Goal: Book appointment/travel/reservation

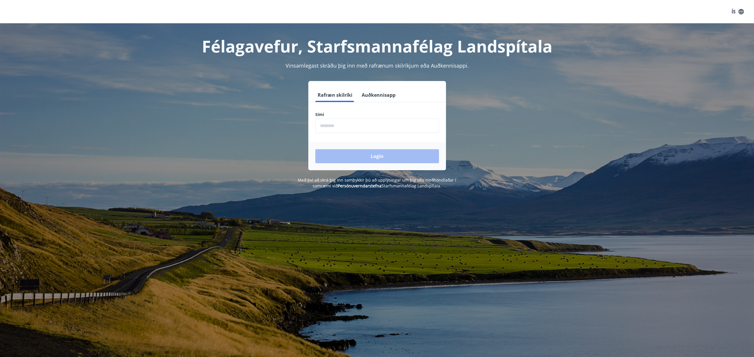
click at [337, 124] on input "phone" at bounding box center [377, 126] width 124 height 14
type input "********"
click at [315, 149] on button "Login" at bounding box center [377, 156] width 124 height 14
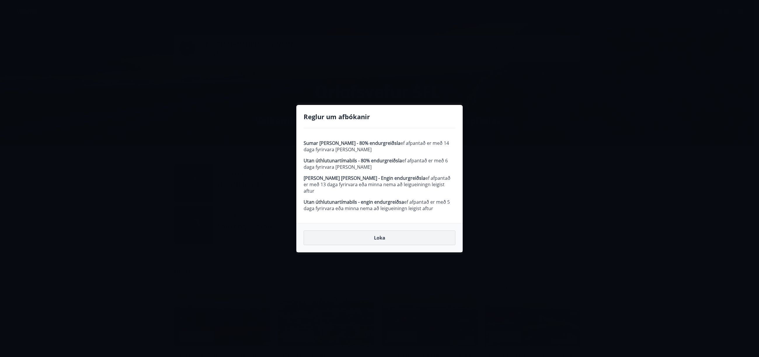
click at [367, 235] on button "Loka" at bounding box center [379, 238] width 152 height 15
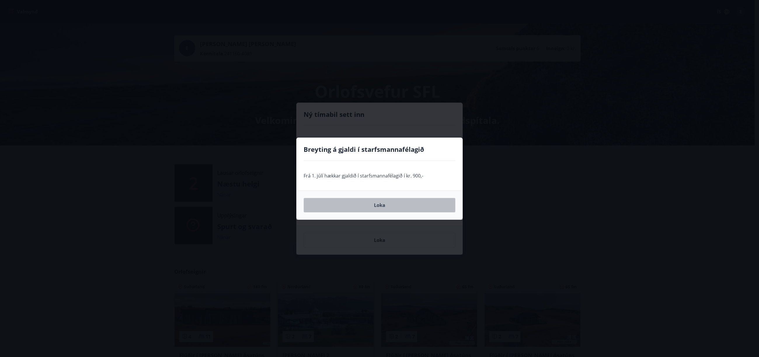
click at [358, 207] on button "Loka" at bounding box center [379, 205] width 152 height 15
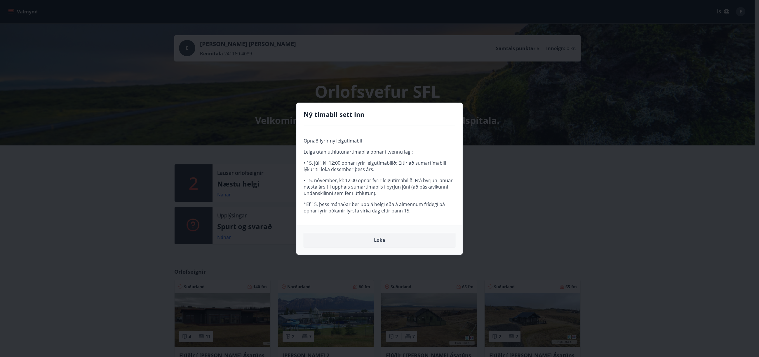
click at [364, 242] on button "Loka" at bounding box center [379, 240] width 152 height 15
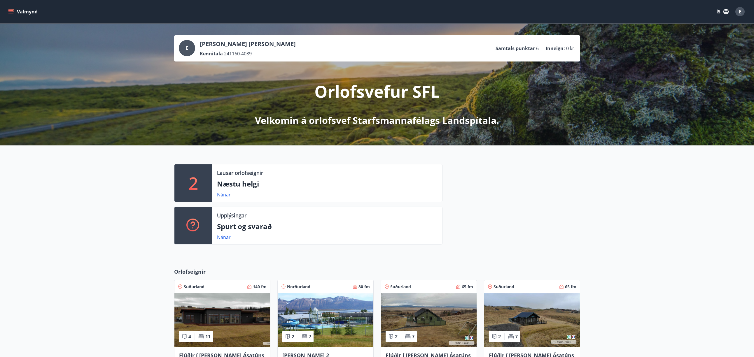
click at [365, 214] on div "Upplýsingar" at bounding box center [327, 216] width 221 height 8
click at [248, 181] on p "Næstu helgi" at bounding box center [327, 184] width 221 height 10
click at [221, 191] on div "Nánar" at bounding box center [226, 194] width 18 height 7
click at [222, 196] on link "Nánar" at bounding box center [224, 195] width 14 height 6
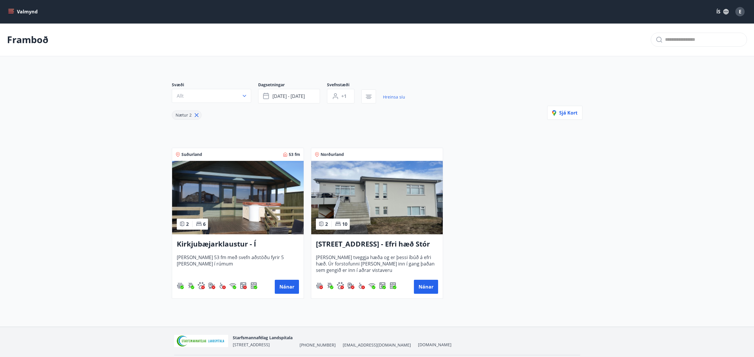
click at [455, 237] on div "Suðurland 53 fm 2 6 Kirkjubæjarklaustur - Í landi Hæðargarðs Húsið er 53 fm með…" at bounding box center [374, 220] width 418 height 158
click at [108, 137] on main "Framboð Svæði Allt Dagsetningar sep 26 - sep 29 Svefnstæði +1 Hreinsa síu Nætur…" at bounding box center [377, 163] width 754 height 280
click at [237, 132] on div "Svæði Allt Dagsetningar sep 26 - sep 29 Svefnstæði +1 Hreinsa síu Nætur 2 Sjá k…" at bounding box center [377, 186] width 420 height 236
click at [108, 145] on main "Framboð Svæði Allt Dagsetningar sep 26 - sep 29 Svefnstæði +1 Hreinsa síu Nætur…" at bounding box center [377, 163] width 754 height 280
click at [110, 124] on main "Framboð Svæði Allt Dagsetningar sep 26 - sep 29 Svefnstæði +1 Hreinsa síu Nætur…" at bounding box center [377, 163] width 754 height 280
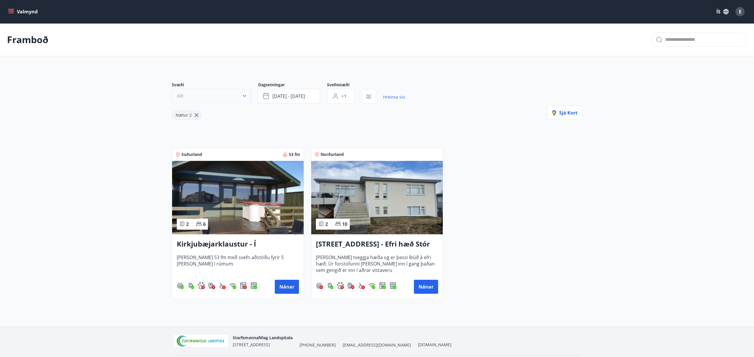
click at [197, 99] on button "Allt" at bounding box center [211, 96] width 79 height 14
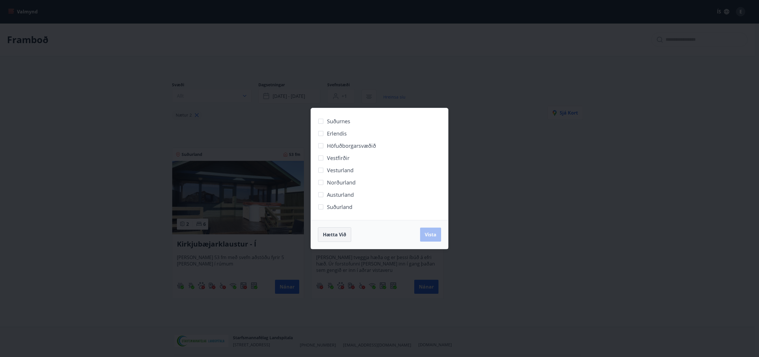
click at [341, 237] on span "Hætta við" at bounding box center [334, 235] width 23 height 6
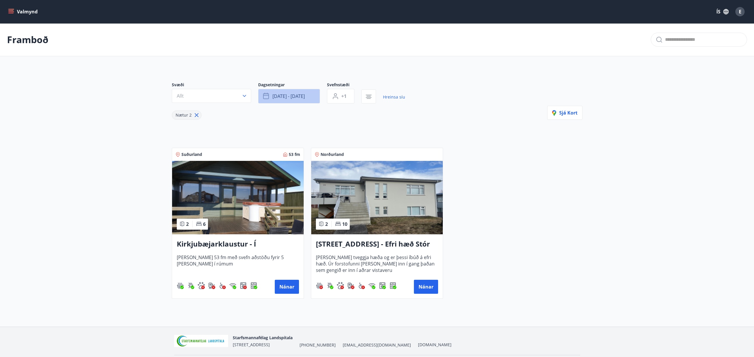
click at [283, 93] on button "sep 26 - sep 29" at bounding box center [289, 96] width 62 height 15
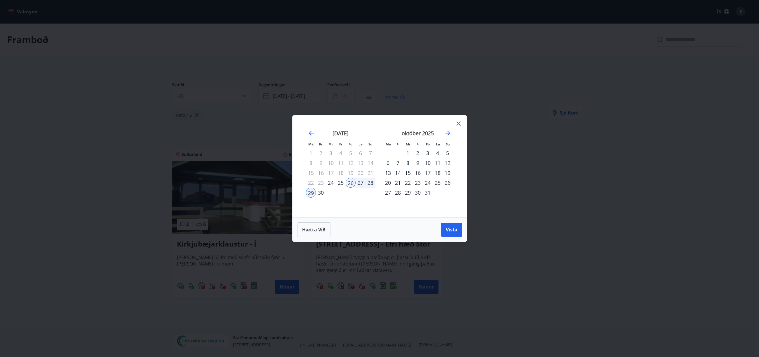
click at [427, 163] on div "10" at bounding box center [428, 163] width 10 height 10
click at [446, 164] on div "12" at bounding box center [447, 163] width 10 height 10
click at [451, 228] on span "Vista" at bounding box center [452, 230] width 12 height 6
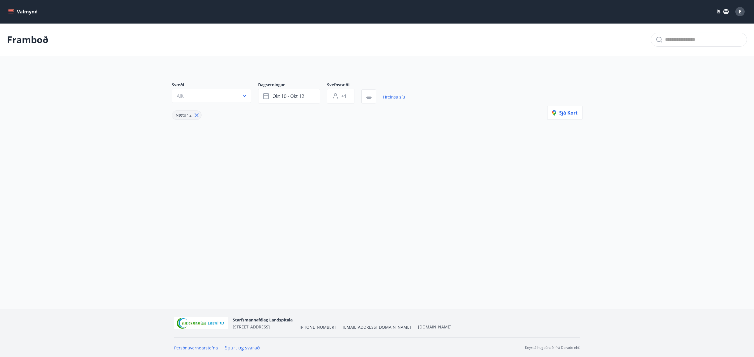
click at [313, 150] on div "Svæði Allt Dagsetningar okt 10 - okt 12 Svefnstæði +1 Hreinsa síu Nætur 2 Sjá k…" at bounding box center [377, 110] width 420 height 85
click at [272, 95] on button "okt 10 - okt 12" at bounding box center [289, 96] width 62 height 15
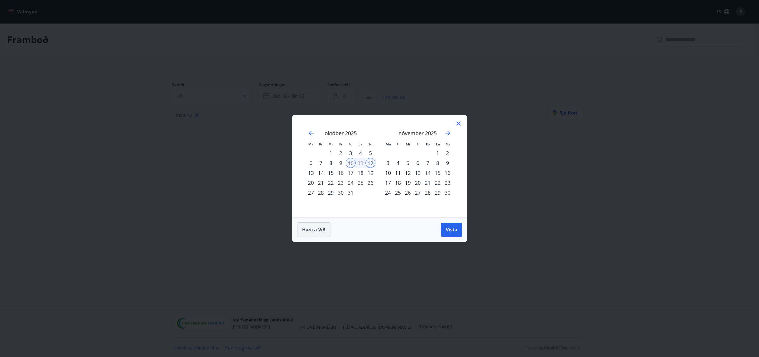
click at [317, 227] on span "Hætta við" at bounding box center [313, 230] width 23 height 6
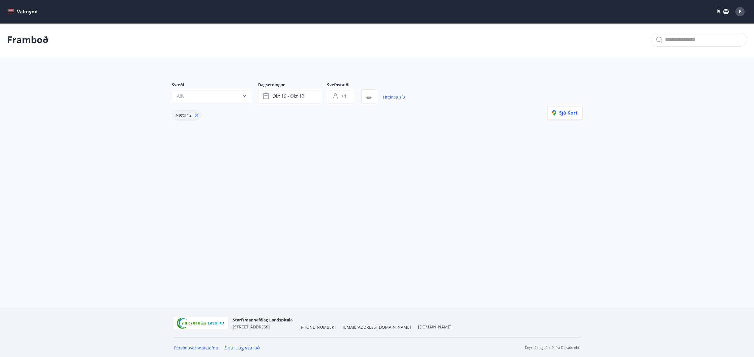
click at [13, 13] on icon "menu" at bounding box center [10, 13] width 5 height 1
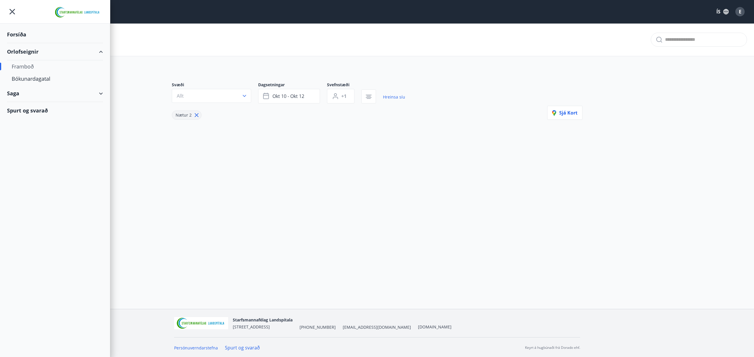
click at [27, 68] on div "Framboð" at bounding box center [55, 66] width 87 height 12
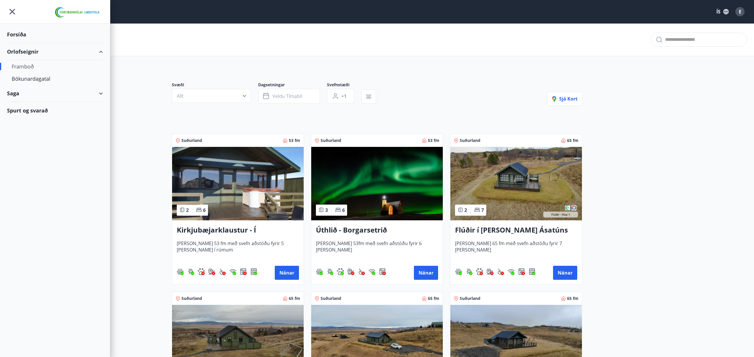
type input "*"
click at [29, 77] on div "Bókunardagatal" at bounding box center [55, 79] width 87 height 12
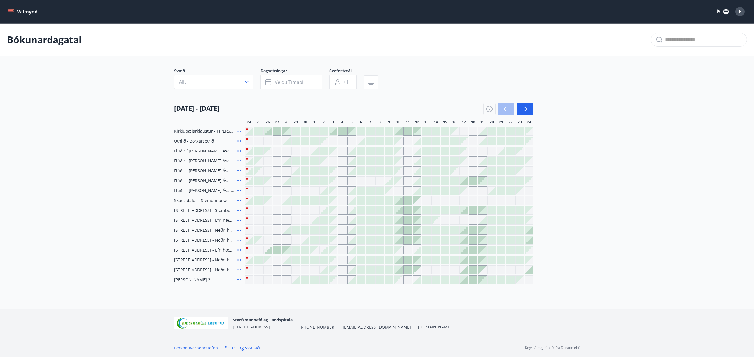
scroll to position [1, 0]
click at [405, 201] on div at bounding box center [408, 200] width 8 height 8
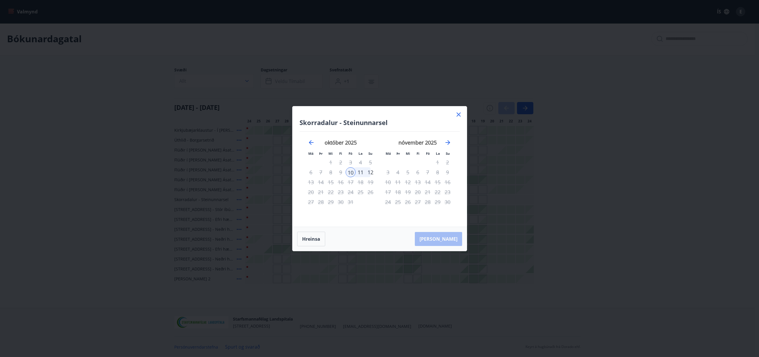
click at [458, 116] on icon at bounding box center [458, 114] width 7 height 7
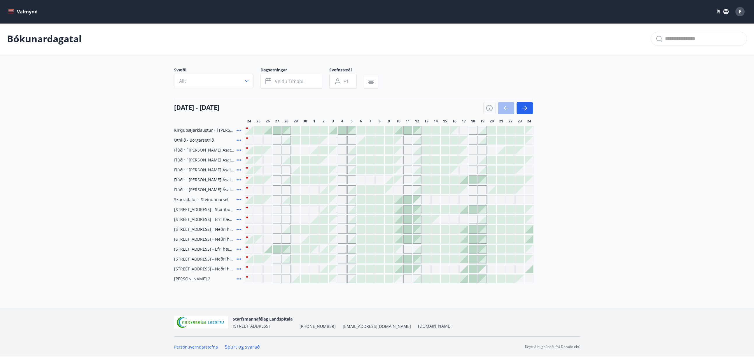
click at [206, 200] on span "Skorradalur - Steinunnarsel" at bounding box center [201, 200] width 54 height 6
click at [239, 199] on icon at bounding box center [238, 199] width 7 height 7
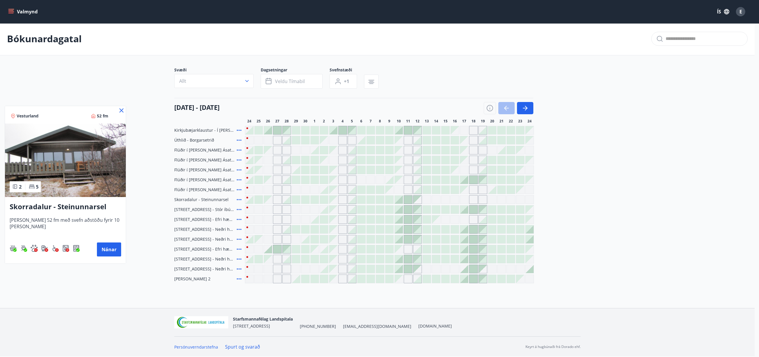
click at [88, 168] on img at bounding box center [65, 161] width 121 height 74
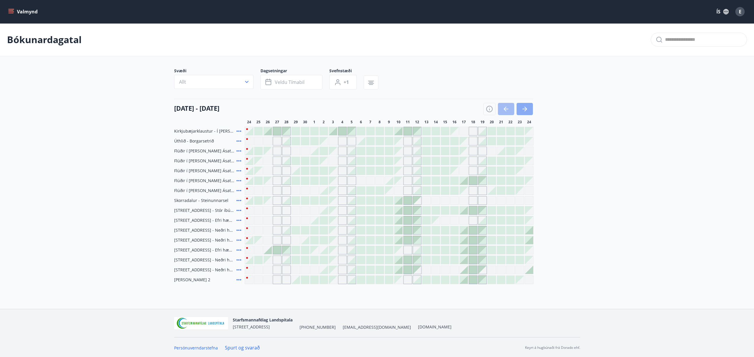
click at [526, 110] on icon "button" at bounding box center [524, 109] width 7 height 7
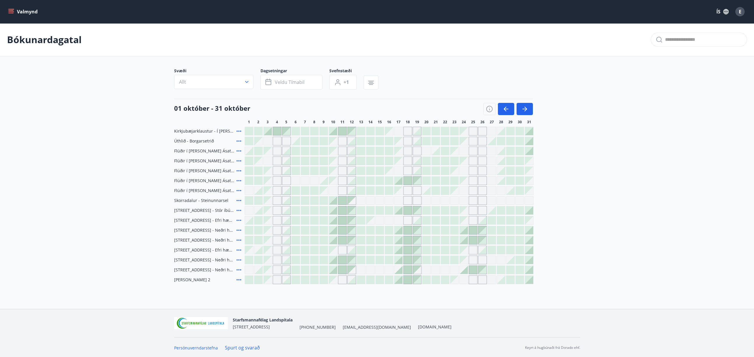
click at [276, 128] on div at bounding box center [277, 131] width 8 height 8
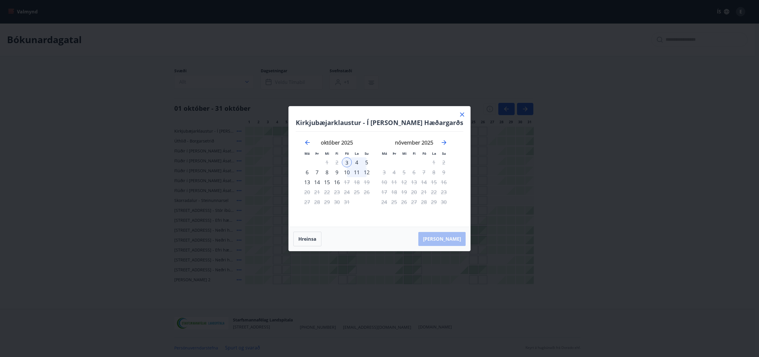
click at [459, 114] on icon at bounding box center [461, 114] width 7 height 7
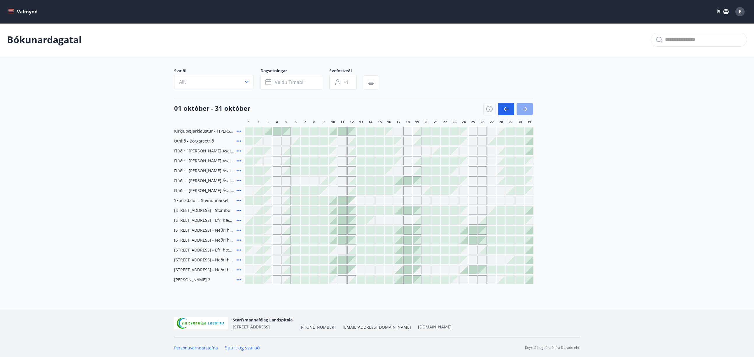
click at [525, 111] on icon "button" at bounding box center [526, 109] width 3 height 5
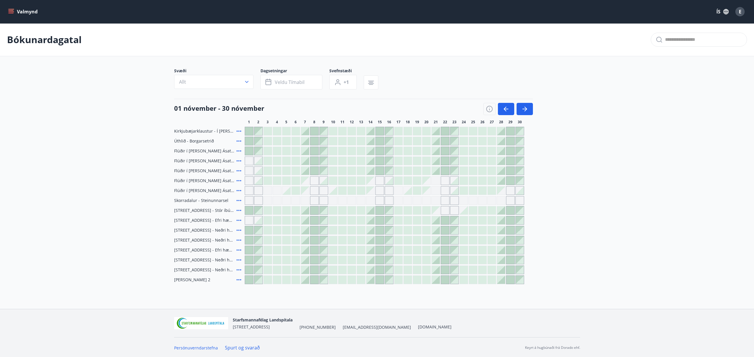
click at [238, 171] on icon at bounding box center [238, 170] width 7 height 7
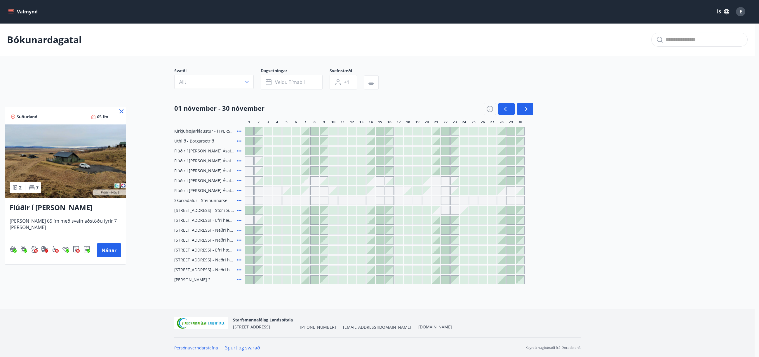
click at [62, 169] on img at bounding box center [65, 162] width 121 height 74
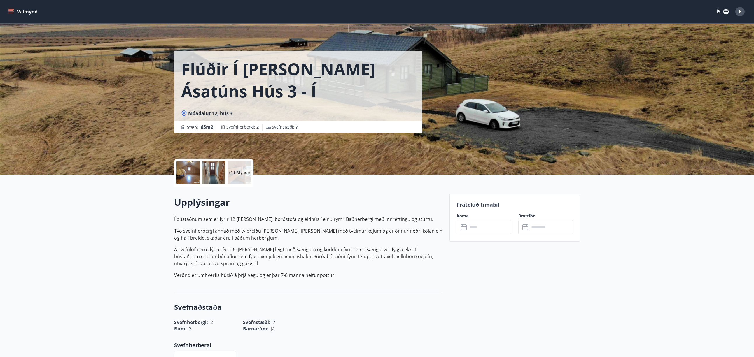
click at [239, 178] on div "+11 Myndir" at bounding box center [239, 172] width 23 height 23
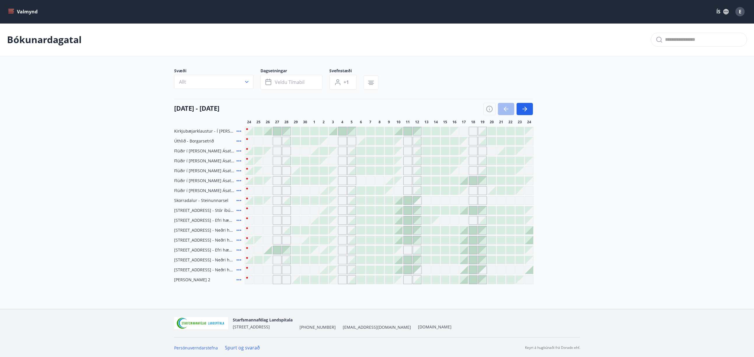
click at [92, 146] on main "Bókunardagatal Svæði Allt Dagsetningar Veldu tímabil Svefnstæði +1 24 september…" at bounding box center [377, 153] width 754 height 261
click at [13, 13] on icon "menu" at bounding box center [10, 13] width 5 height 1
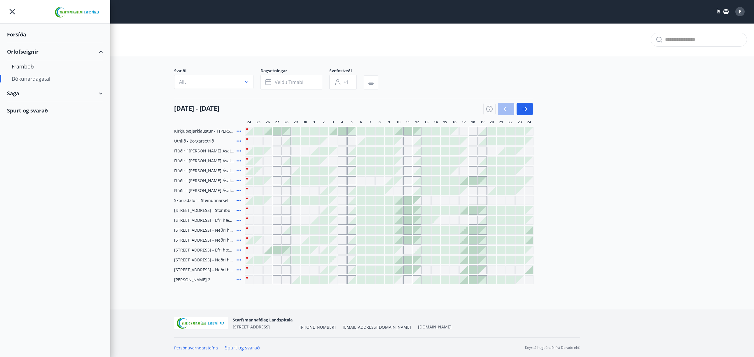
click at [24, 114] on div "Spurt og svarað" at bounding box center [55, 110] width 96 height 17
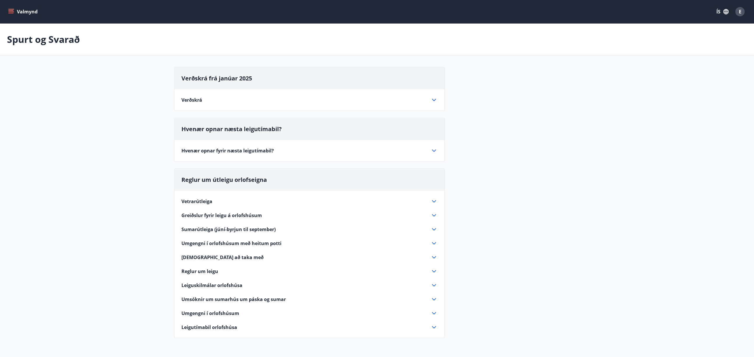
click at [435, 100] on icon at bounding box center [434, 100] width 4 height 2
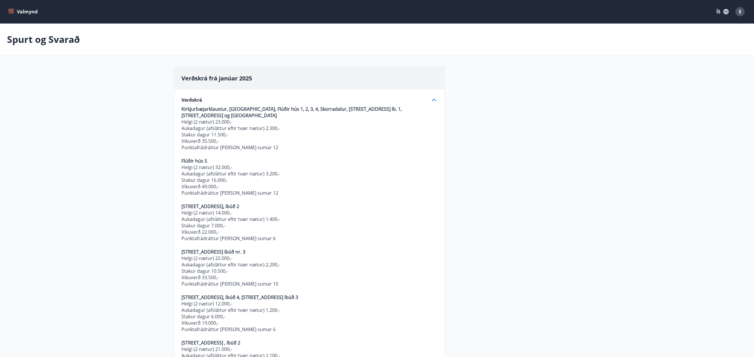
click at [378, 130] on p "Aukadagur (afsláttur eftir tvær nætur) 2.300,-" at bounding box center [309, 128] width 256 height 6
click at [354, 133] on p "Stakur dagur 11.500,-" at bounding box center [309, 135] width 256 height 6
click at [9, 13] on icon "menu" at bounding box center [10, 13] width 5 height 1
click at [142, 62] on main "Spurt og Svarað Verðskrá frá janúar 2025 Verðskrá Kirkjurbæjarklaustur, Úthlíð,…" at bounding box center [377, 322] width 754 height 597
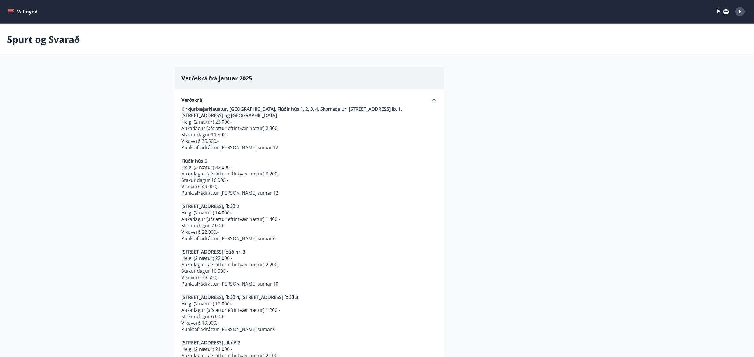
click at [13, 13] on icon "menu" at bounding box center [10, 13] width 5 height 1
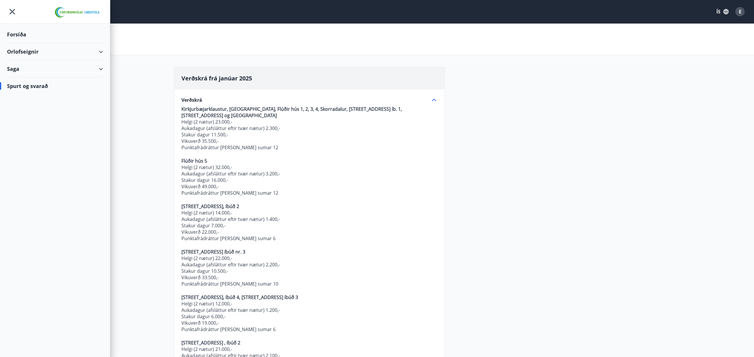
click at [29, 52] on div "Orlofseignir" at bounding box center [55, 51] width 96 height 17
click at [27, 77] on div "Bókunardagatal" at bounding box center [55, 79] width 87 height 12
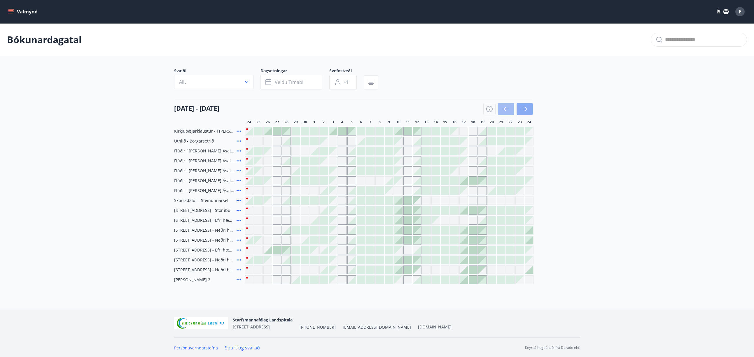
click at [524, 111] on icon "button" at bounding box center [524, 109] width 7 height 7
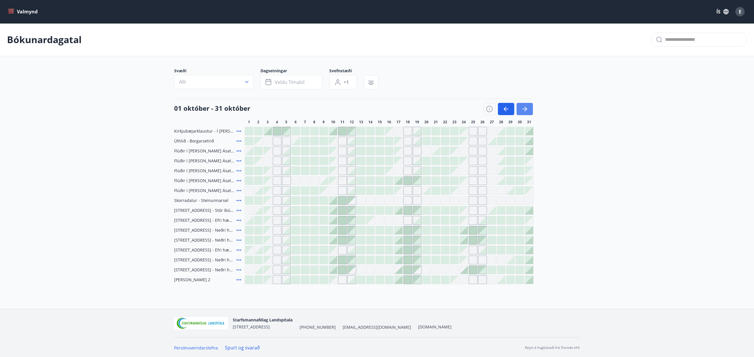
click at [524, 111] on icon "button" at bounding box center [524, 109] width 7 height 7
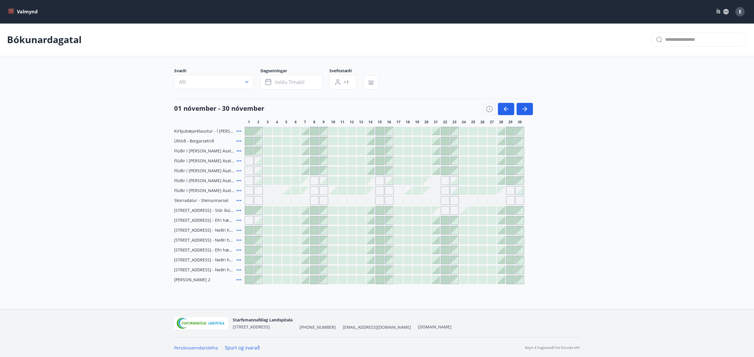
click at [237, 171] on icon at bounding box center [239, 170] width 5 height 1
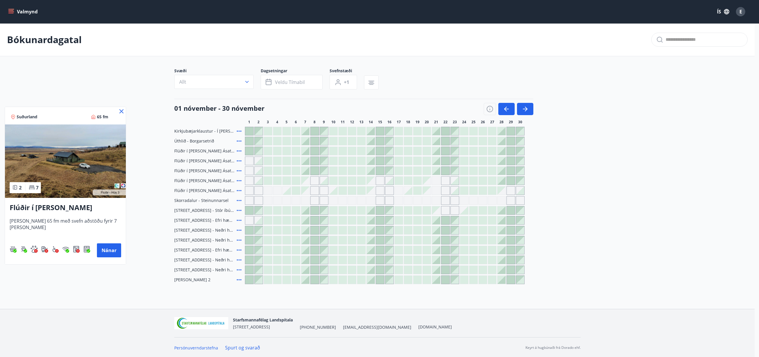
click at [120, 111] on icon at bounding box center [121, 111] width 7 height 7
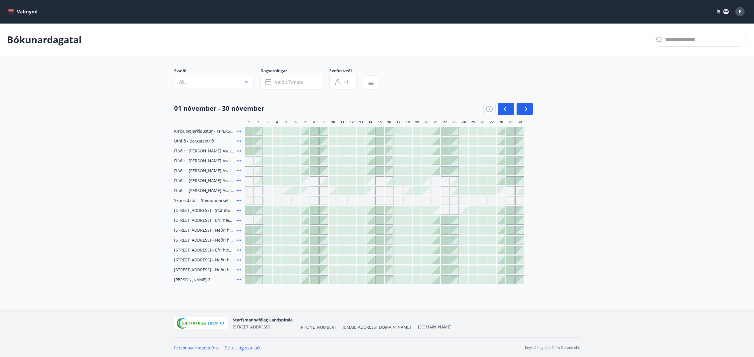
click at [121, 115] on main "Bókunardagatal Svæði Allt Dagsetningar Veldu tímabil Svefnstæði +1 01 nóvember …" at bounding box center [377, 153] width 754 height 261
click at [505, 112] on icon "button" at bounding box center [506, 109] width 7 height 7
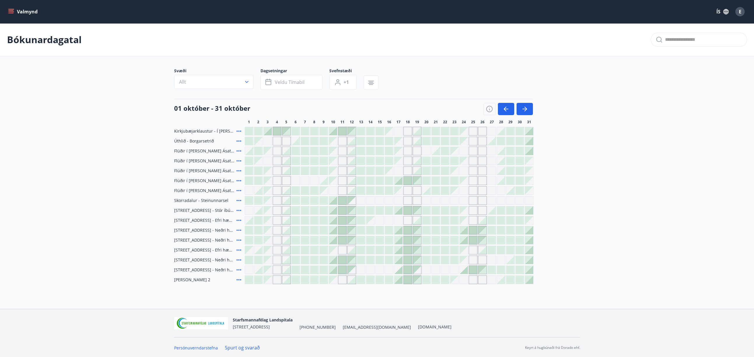
click at [238, 201] on icon at bounding box center [238, 200] width 7 height 7
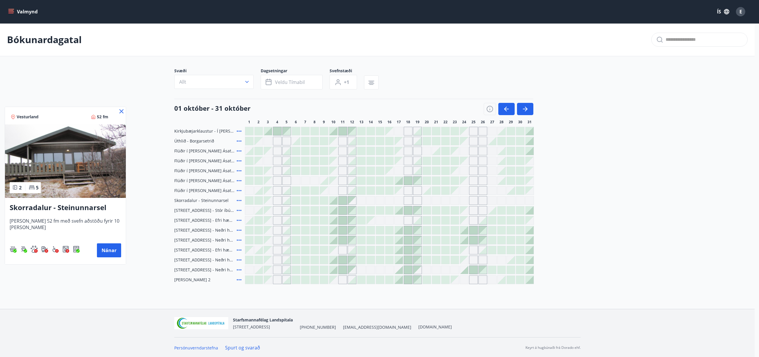
click at [77, 188] on img at bounding box center [65, 162] width 121 height 74
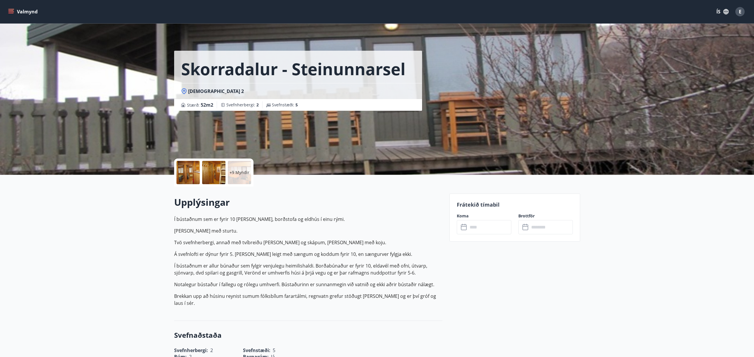
click at [14, 13] on icon "menu" at bounding box center [11, 12] width 6 height 6
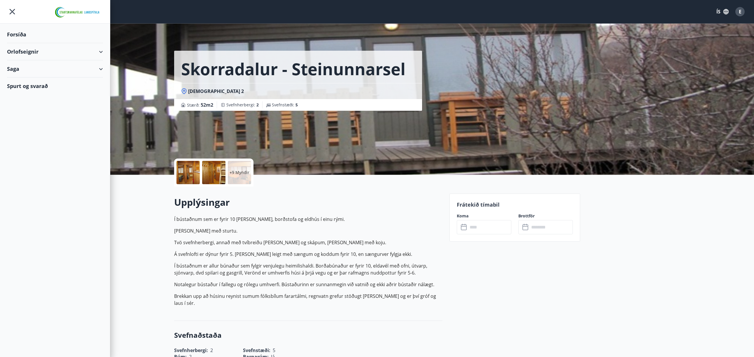
click at [21, 51] on div "Orlofseignir" at bounding box center [55, 51] width 96 height 17
click at [23, 82] on div "Bókunardagatal" at bounding box center [55, 79] width 87 height 12
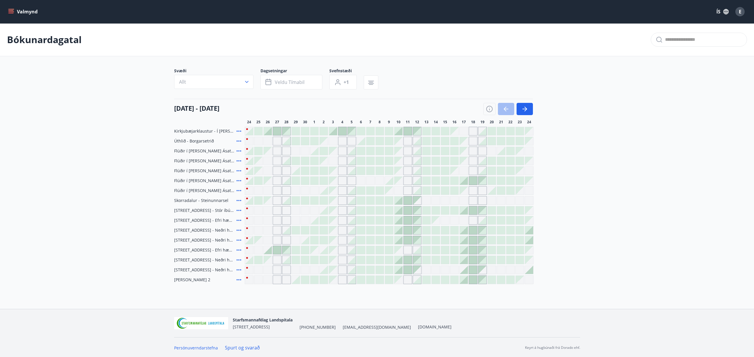
scroll to position [1, 0]
click at [525, 111] on icon "button" at bounding box center [524, 108] width 7 height 7
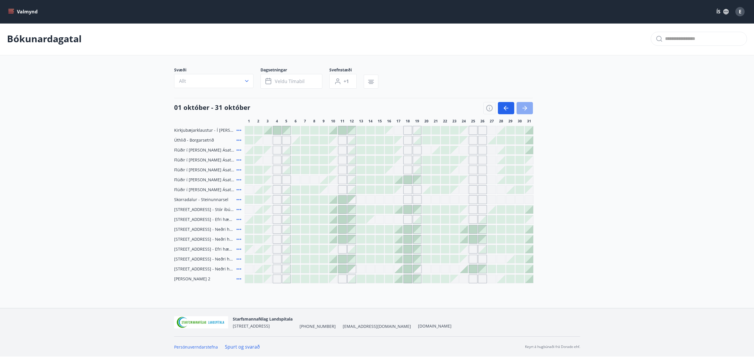
click at [525, 111] on icon "button" at bounding box center [524, 108] width 7 height 7
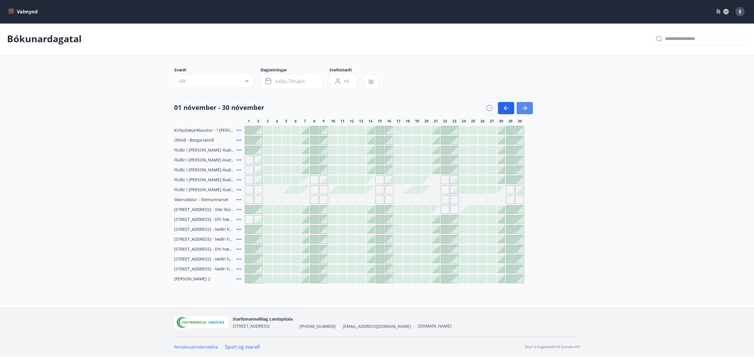
click at [525, 111] on icon "button" at bounding box center [524, 108] width 7 height 7
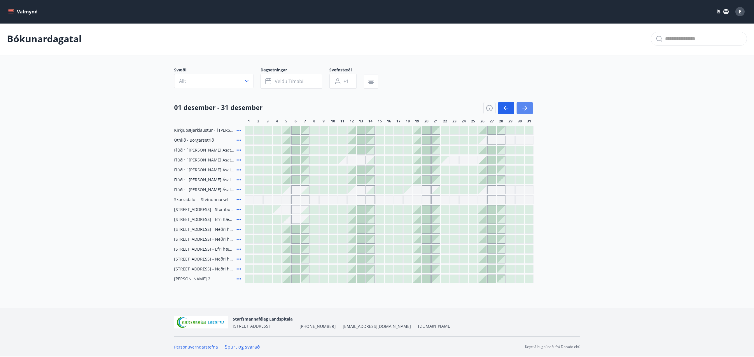
click at [520, 107] on button "button" at bounding box center [525, 108] width 16 height 12
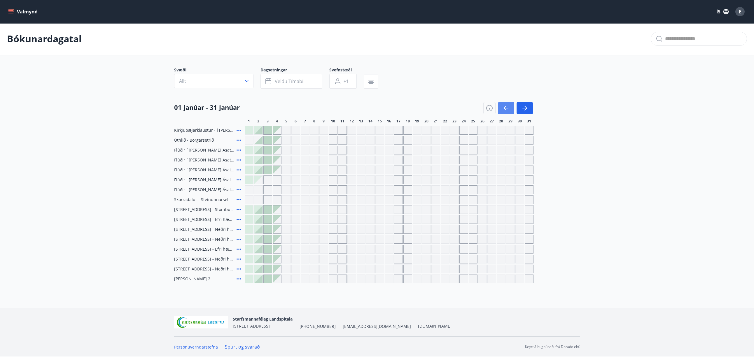
click at [505, 108] on icon "button" at bounding box center [506, 108] width 5 height 1
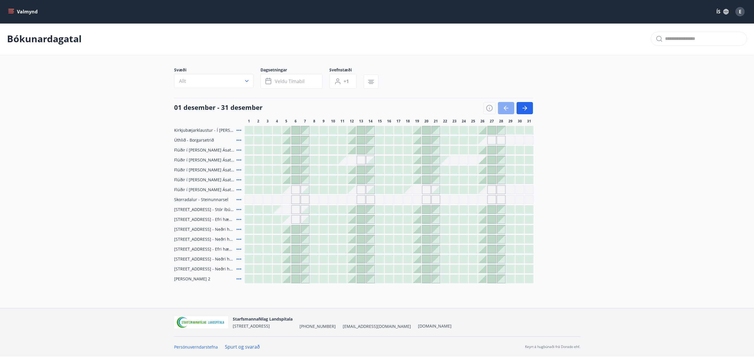
click at [505, 108] on icon "button" at bounding box center [506, 108] width 5 height 1
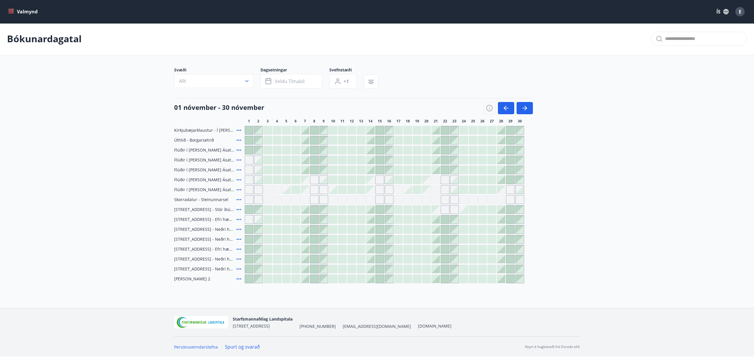
click at [238, 191] on icon at bounding box center [238, 189] width 7 height 7
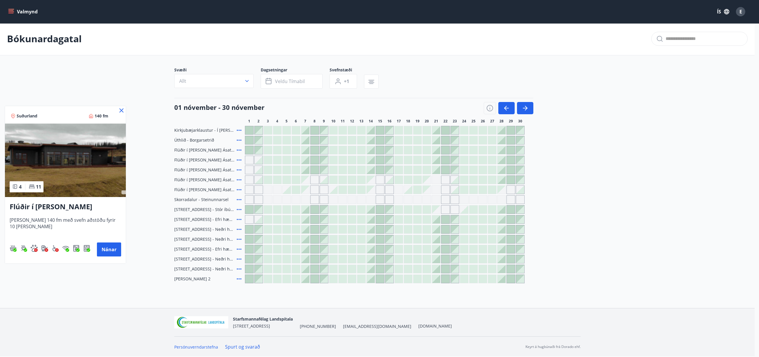
click at [83, 177] on img at bounding box center [65, 161] width 121 height 74
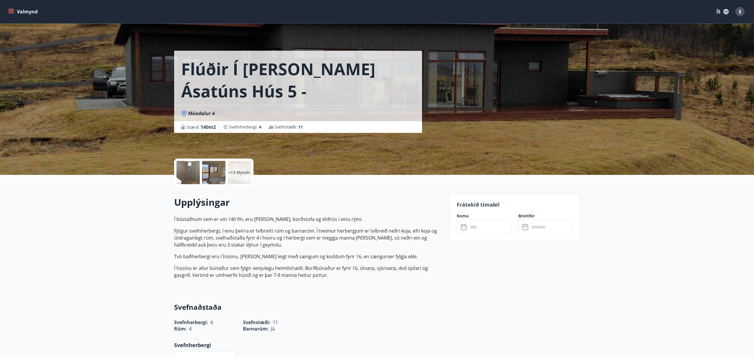
click at [286, 223] on p "Í bústaðnum sem er um 140 fm, eru stofa, borðstofa og eldhús í einu rými. Fjögu…" at bounding box center [308, 247] width 268 height 63
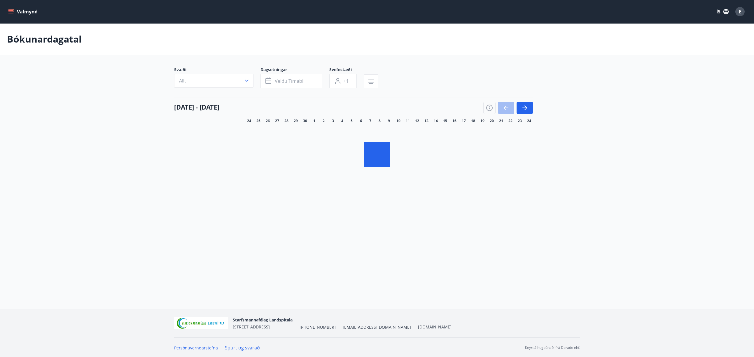
scroll to position [1, 0]
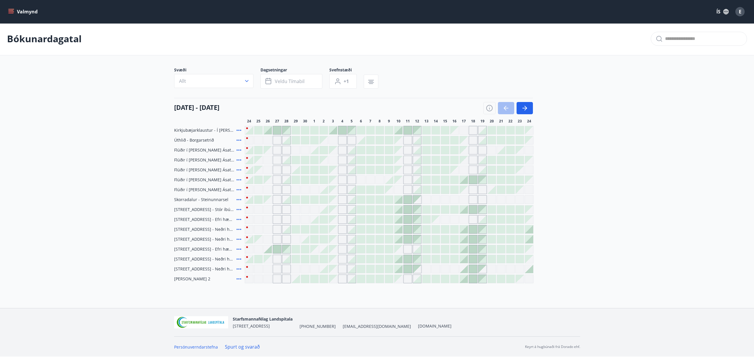
click at [600, 60] on main "Bókunardagatal Svæði Allt Dagsetningar Veldu tímabil Svefnstæði +1 24 september…" at bounding box center [377, 152] width 754 height 261
click at [376, 85] on button "button" at bounding box center [371, 82] width 15 height 14
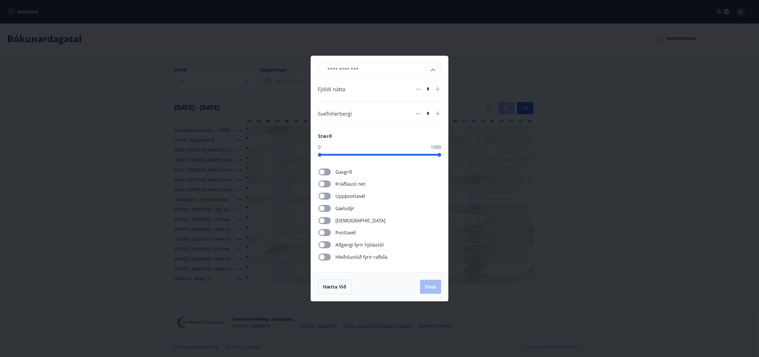
click at [74, 97] on div "​ Fjöldi nátta * Svefnherbergi * Stærð 0 1000 Gasgrill Þráðlaust net Uppþvottav…" at bounding box center [379, 178] width 759 height 357
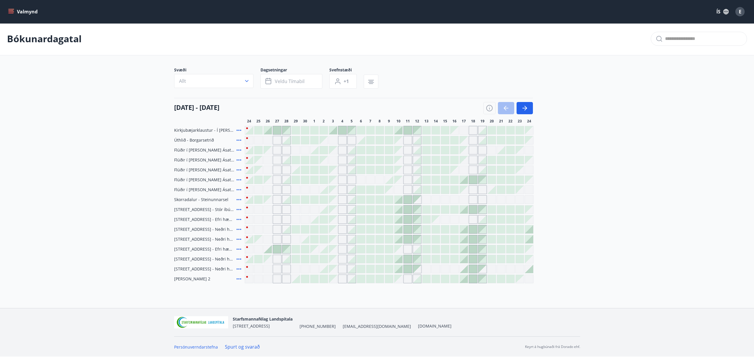
click at [11, 15] on button "Valmynd" at bounding box center [23, 11] width 33 height 11
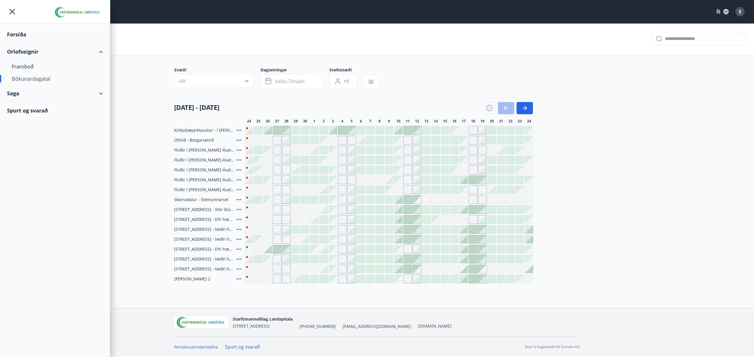
click at [11, 32] on div "Forsíða" at bounding box center [55, 34] width 96 height 17
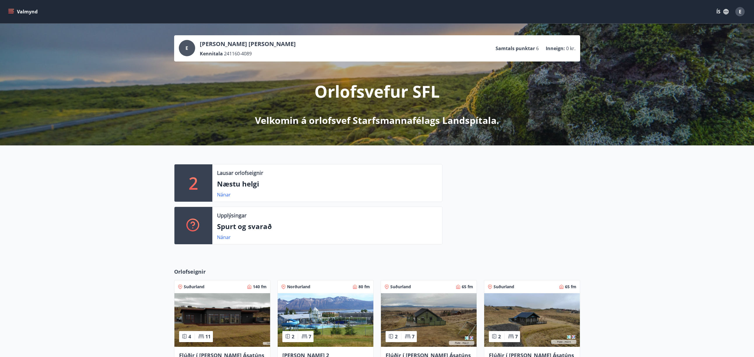
click at [530, 49] on p "Samtals punktar" at bounding box center [515, 48] width 39 height 6
drag, startPoint x: 540, startPoint y: 49, endPoint x: 493, endPoint y: 51, distance: 46.7
click at [493, 51] on div "E Einar Sigurjón Valdimarsson Kennitala 241160-4089 Samtals punktar 6 Inneign :…" at bounding box center [377, 48] width 397 height 17
click at [89, 176] on div "2 Lausar orlofseignir Næstu helgi Nánar Upplýsingar Spurt og svarað Nánar" at bounding box center [377, 202] width 754 height 113
click at [223, 193] on link "Nánar" at bounding box center [224, 195] width 14 height 6
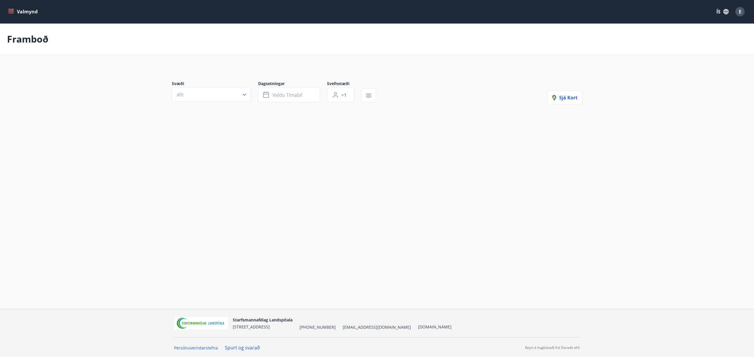
type input "*"
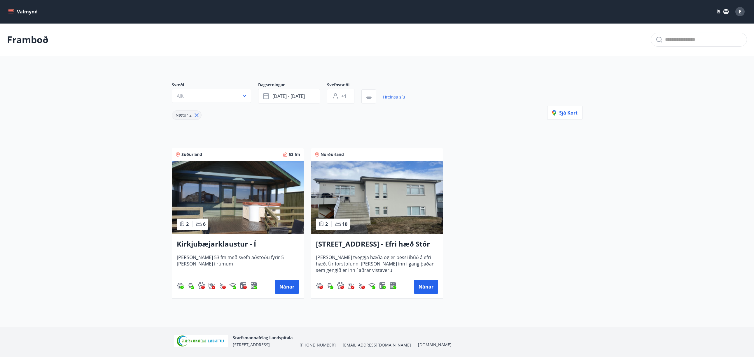
click at [8, 8] on button "Valmynd" at bounding box center [23, 11] width 33 height 11
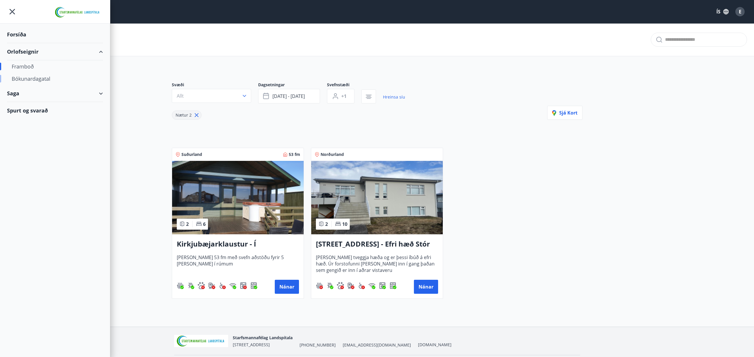
click at [25, 79] on div "Bókunardagatal" at bounding box center [55, 79] width 87 height 12
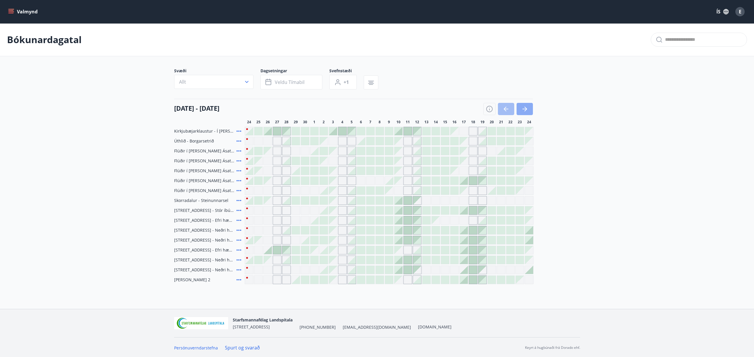
click at [526, 108] on icon "button" at bounding box center [526, 109] width 3 height 5
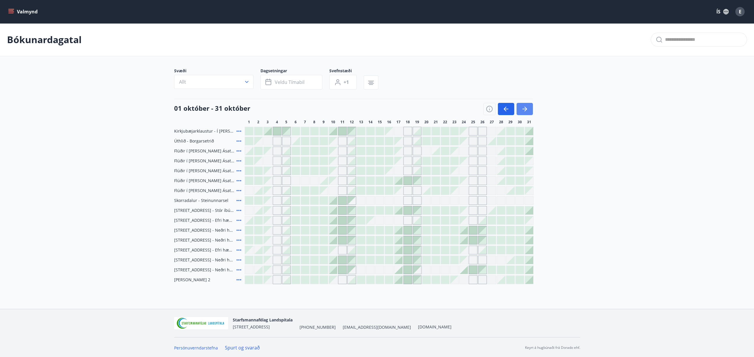
click at [526, 108] on icon "button" at bounding box center [526, 109] width 3 height 5
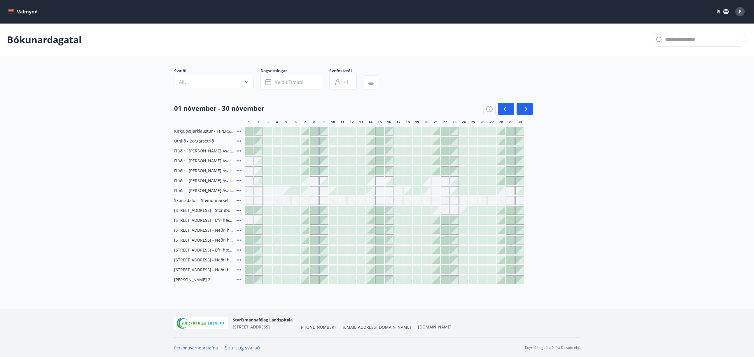
click at [240, 141] on icon at bounding box center [239, 141] width 5 height 1
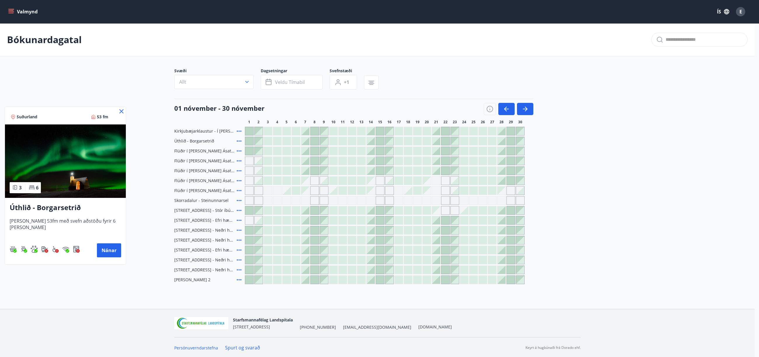
click at [145, 172] on div at bounding box center [379, 178] width 759 height 357
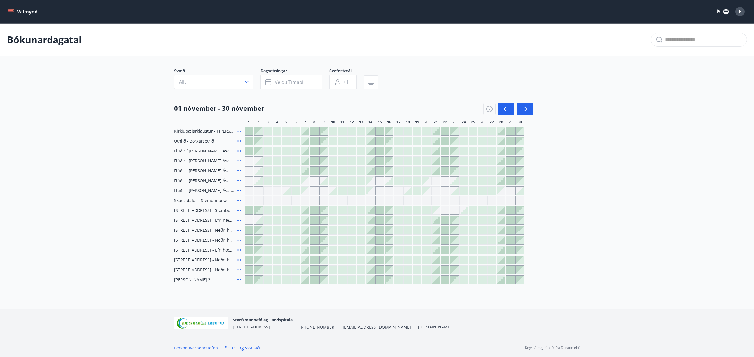
click at [114, 116] on main "Bókunardagatal Svæði Allt Dagsetningar Veldu tímabil Svefnstæði +1 01 nóvember …" at bounding box center [377, 153] width 754 height 261
click at [501, 110] on button "button" at bounding box center [506, 109] width 16 height 12
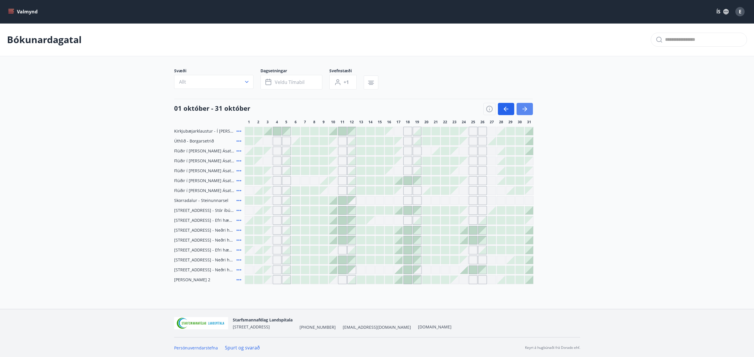
click at [520, 109] on button "button" at bounding box center [525, 109] width 16 height 12
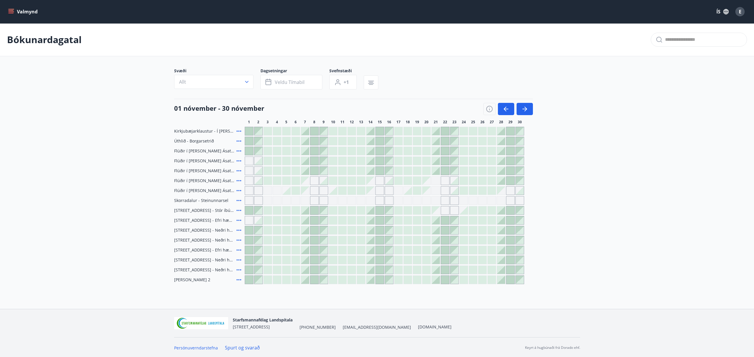
click at [548, 143] on div "Kirkjubæjarklaustur - Í landi Hæðargarðs Úthlið - Borgarsetrið Flúðir í landi Á…" at bounding box center [377, 206] width 406 height 158
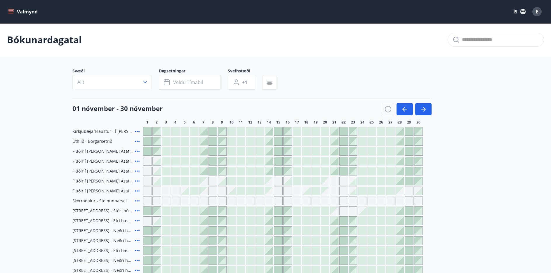
click at [47, 89] on main "Bókunardagatal Svæði Allt Dagsetningar Veldu tímabil Svefnstæði +1 01 nóvember …" at bounding box center [275, 153] width 551 height 261
